Goal: Task Accomplishment & Management: Manage account settings

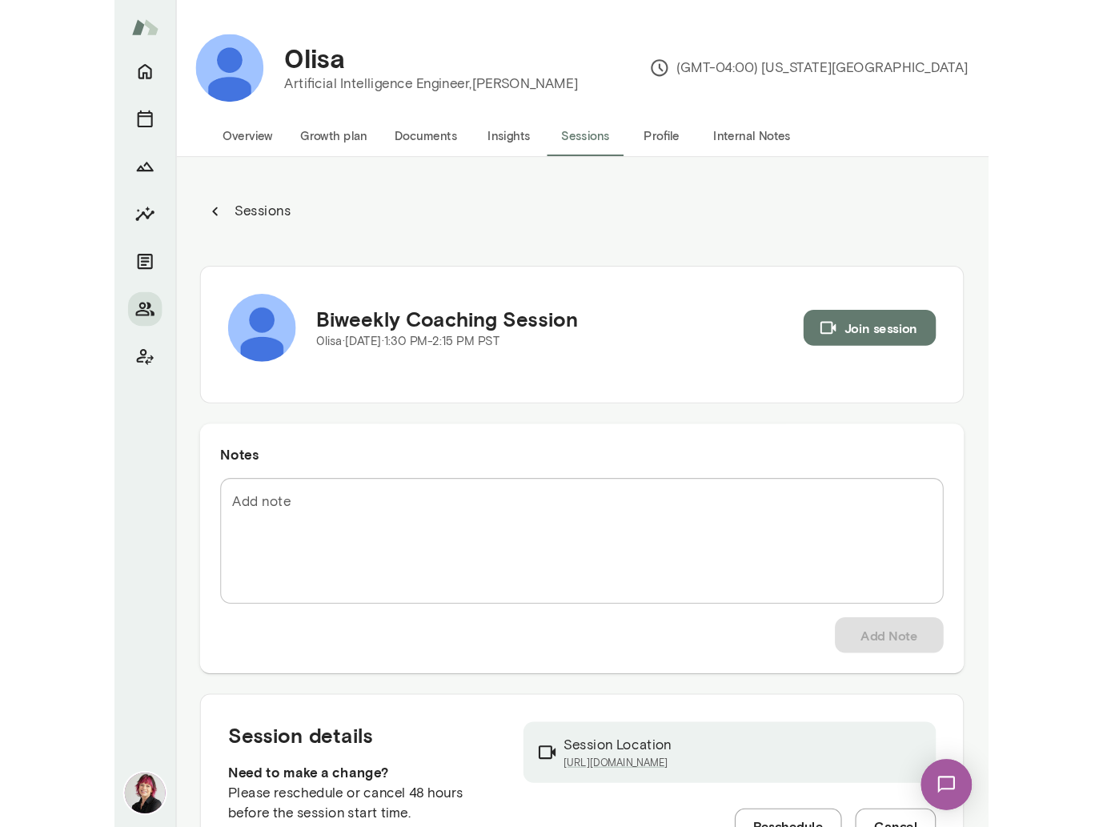
scroll to position [148, 0]
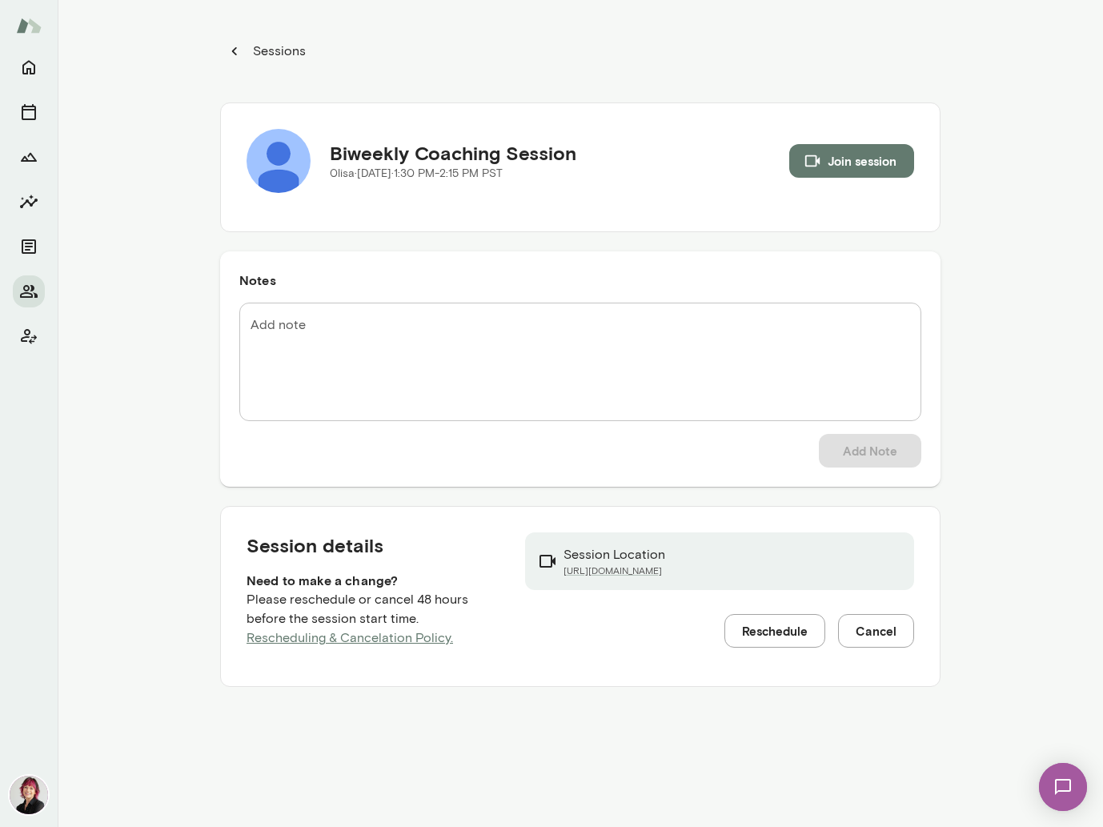
click at [271, 46] on p "Sessions" at bounding box center [278, 51] width 56 height 19
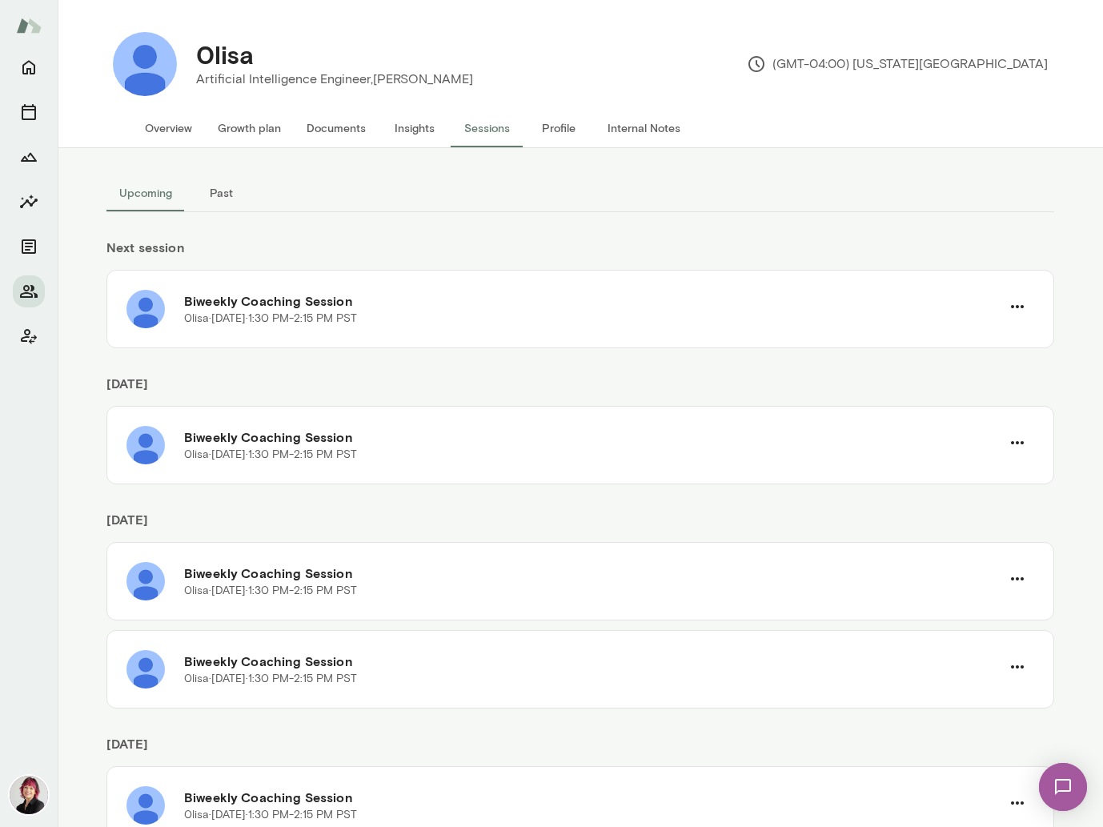
click at [179, 132] on button "Overview" at bounding box center [168, 128] width 73 height 38
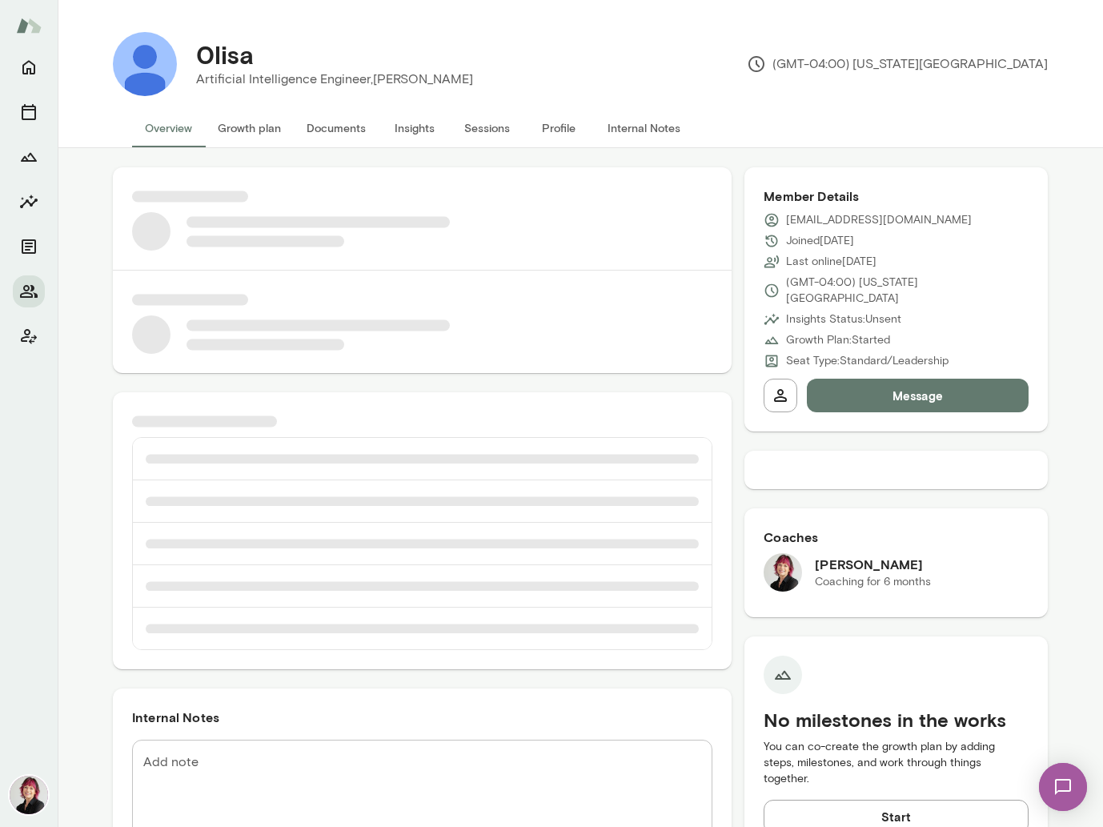
click at [317, 129] on button "Documents" at bounding box center [336, 128] width 85 height 38
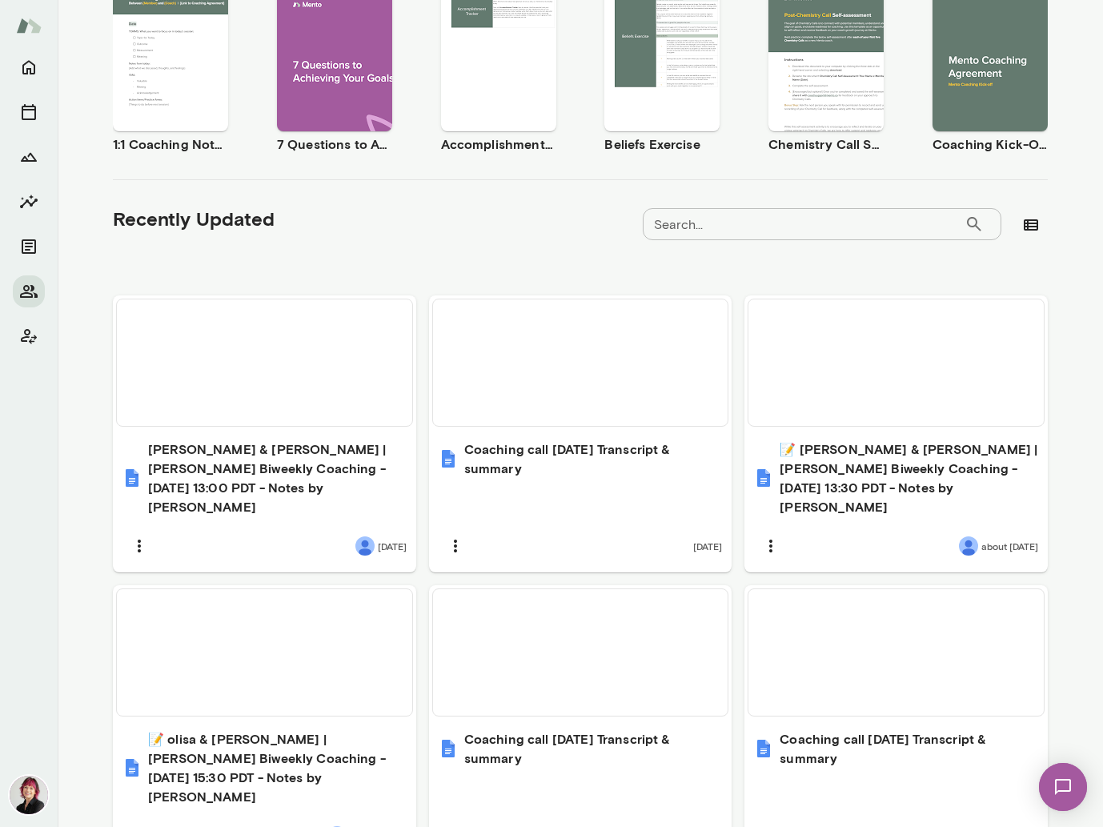
scroll to position [323, 0]
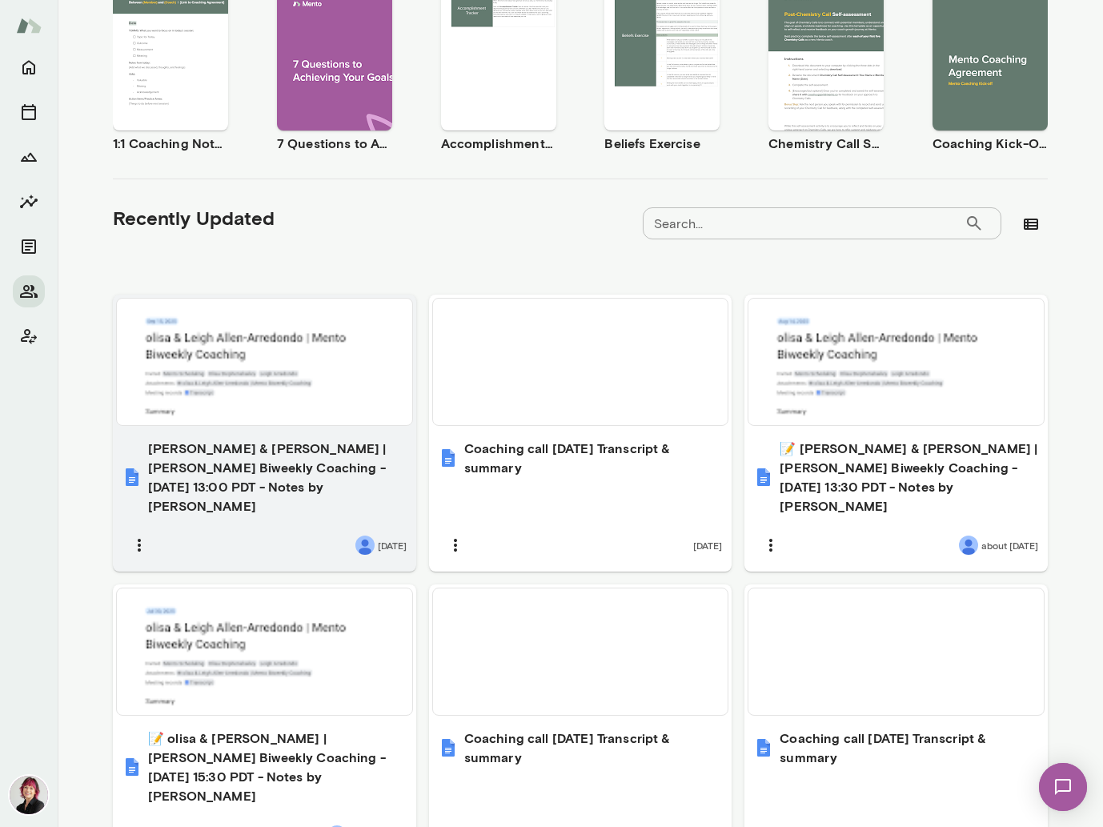
click at [307, 468] on h6 "[PERSON_NAME] & [PERSON_NAME] | [PERSON_NAME] Biweekly Coaching - [DATE] 13:00 …" at bounding box center [277, 477] width 259 height 77
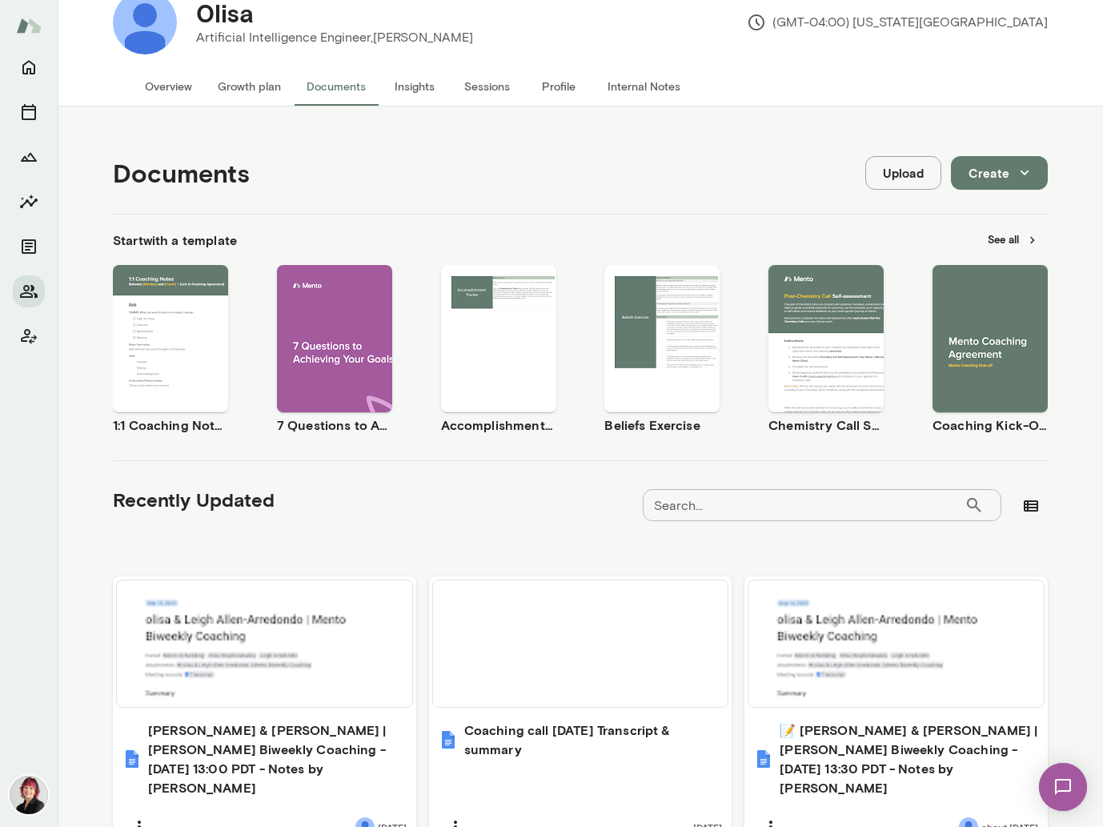
scroll to position [0, 0]
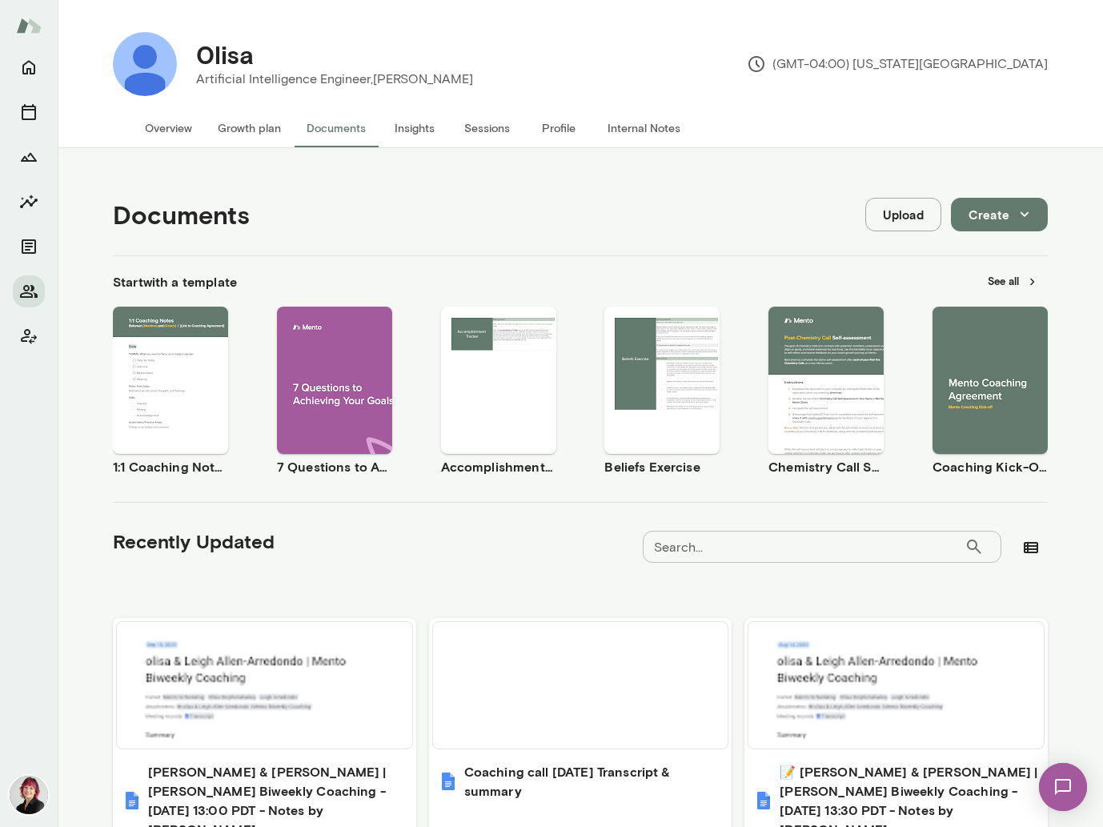
click at [824, 209] on button "Upload" at bounding box center [904, 215] width 76 height 34
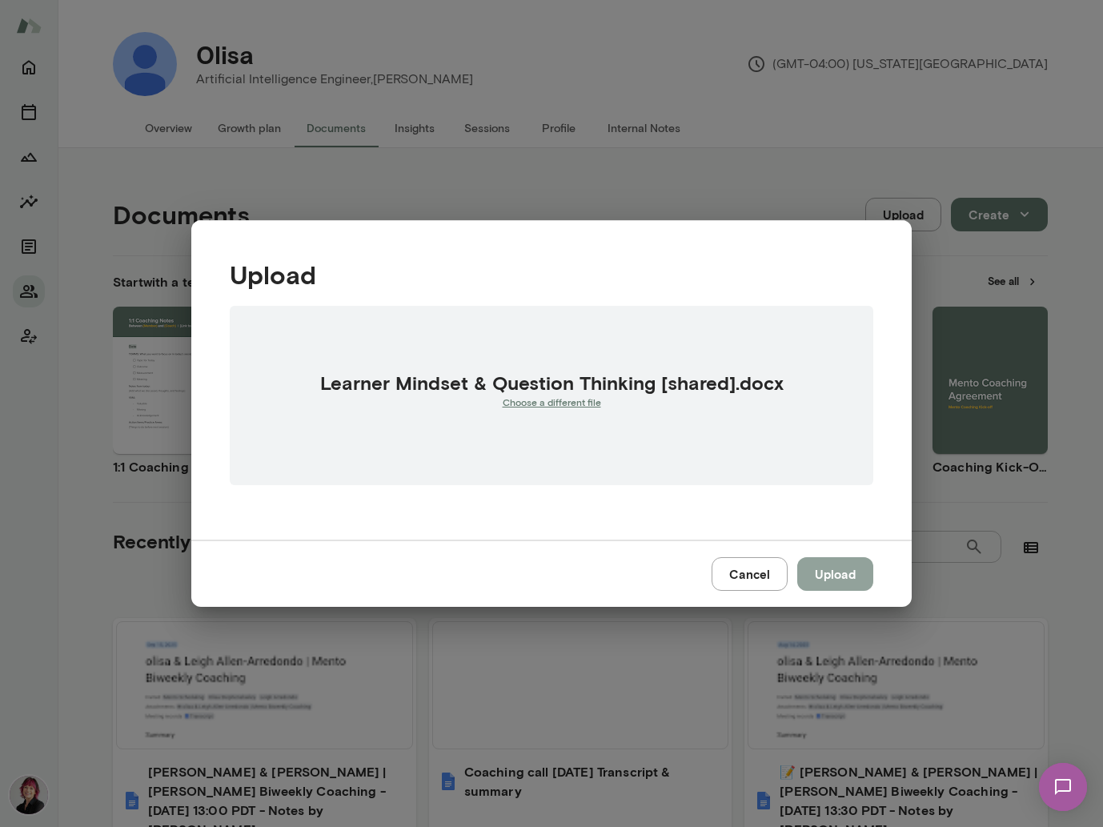
click at [817, 573] on button "Upload" at bounding box center [835, 574] width 76 height 34
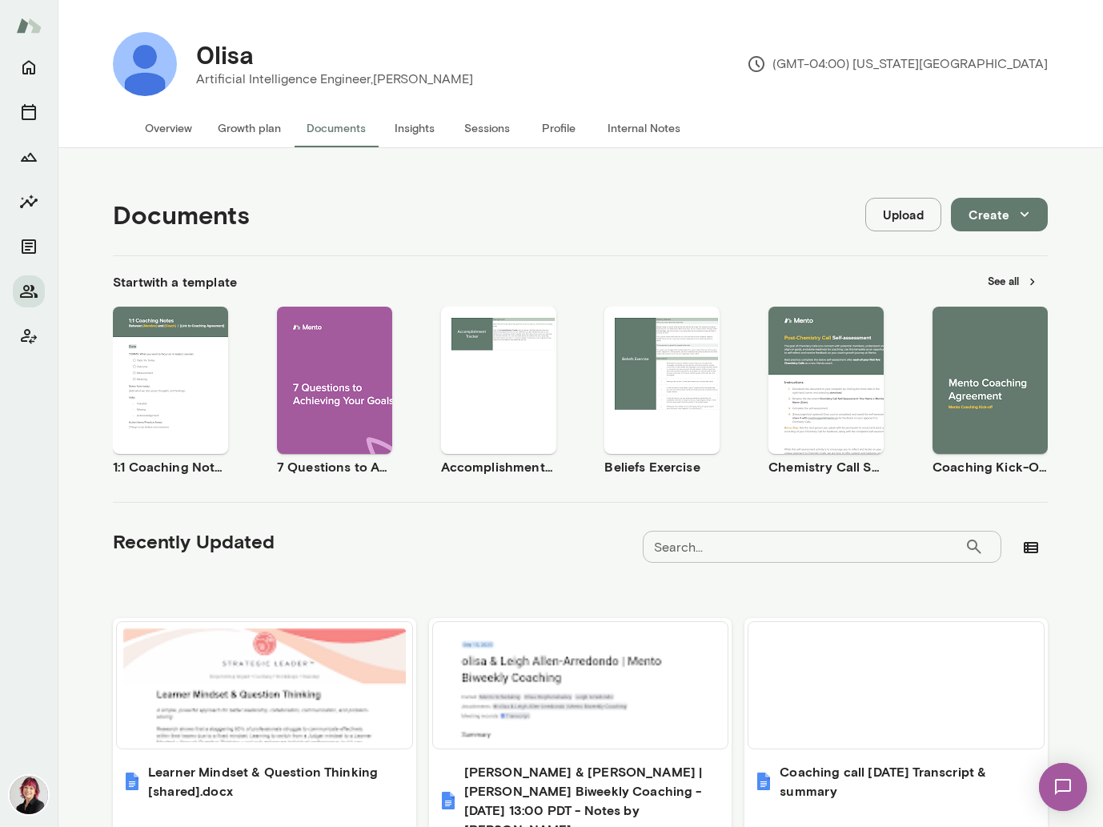
click at [824, 205] on button "Upload" at bounding box center [904, 215] width 76 height 34
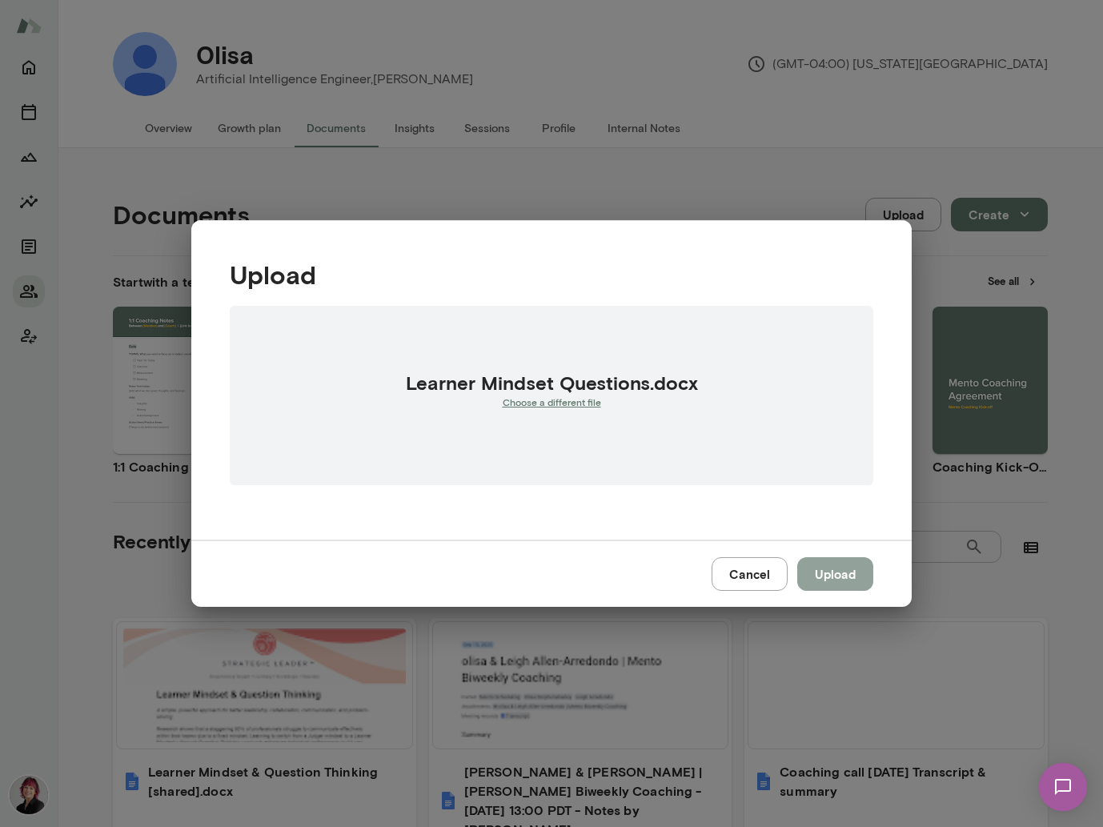
click at [824, 572] on button "Upload" at bounding box center [835, 574] width 76 height 34
